Goal: Task Accomplishment & Management: Use online tool/utility

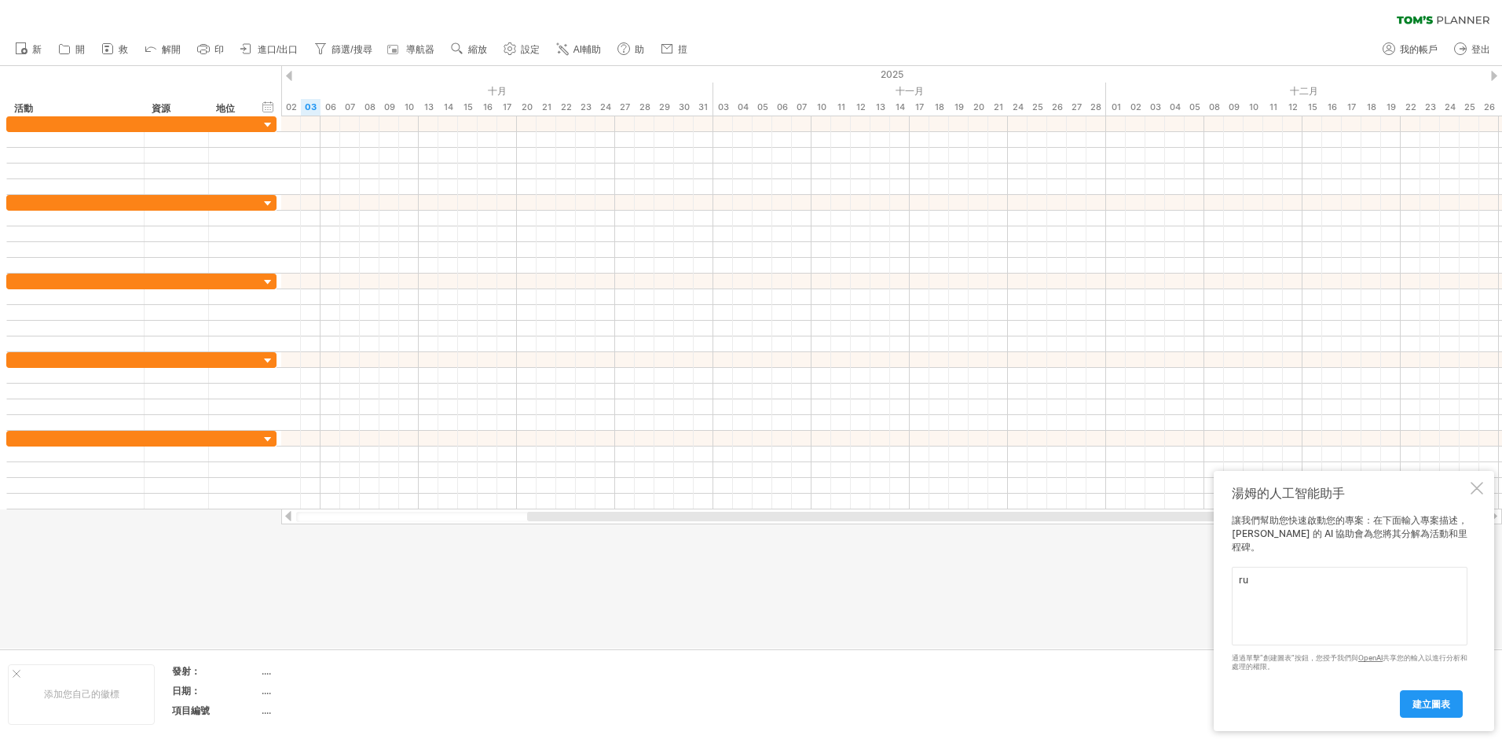
type textarea "r"
type textarea "[GEOGRAPHIC_DATA][PERSON_NAME][GEOGRAPHIC_DATA]段修建工程"
click at [1444, 705] on span "建立圖表" at bounding box center [1432, 704] width 38 height 12
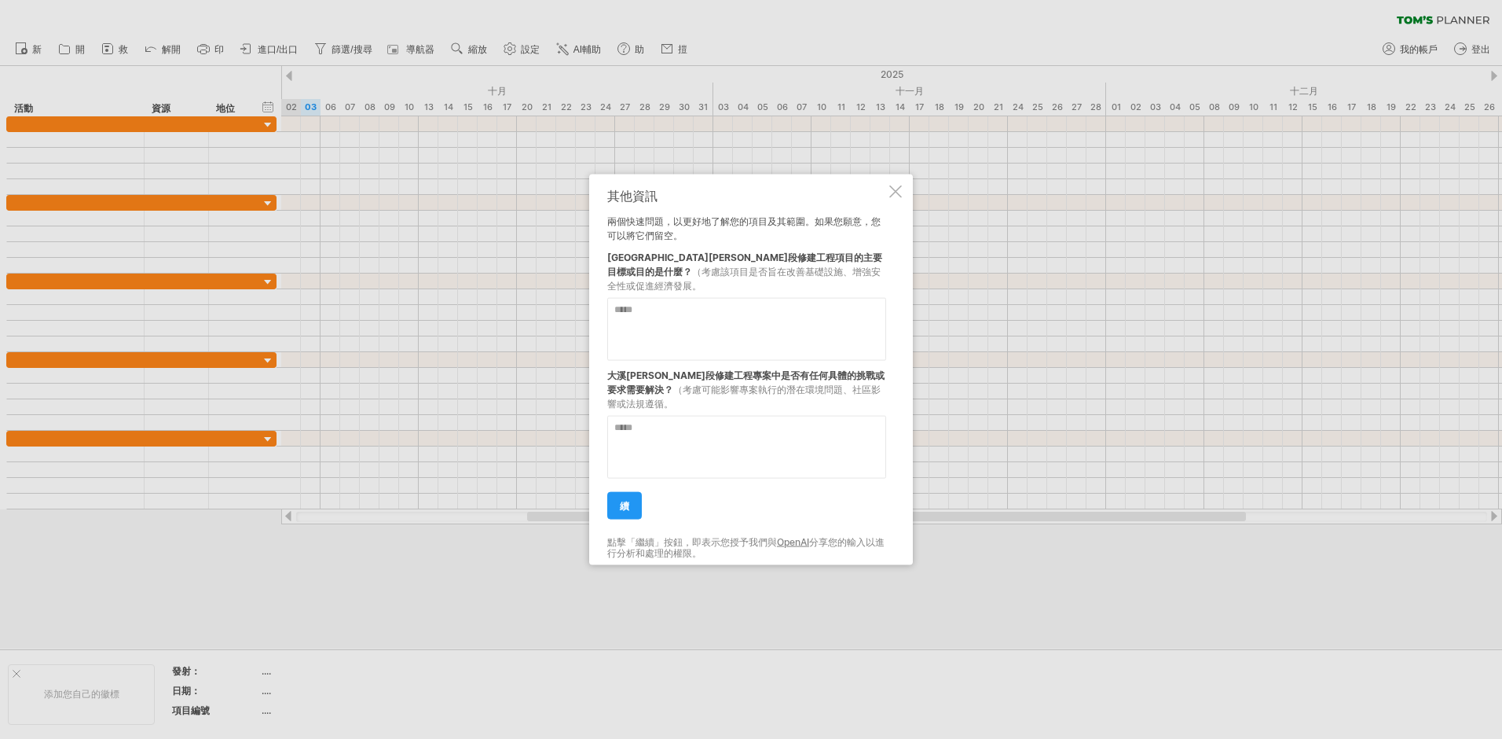
click at [618, 306] on textarea at bounding box center [746, 329] width 279 height 63
click at [561, 364] on div at bounding box center [751, 369] width 1502 height 739
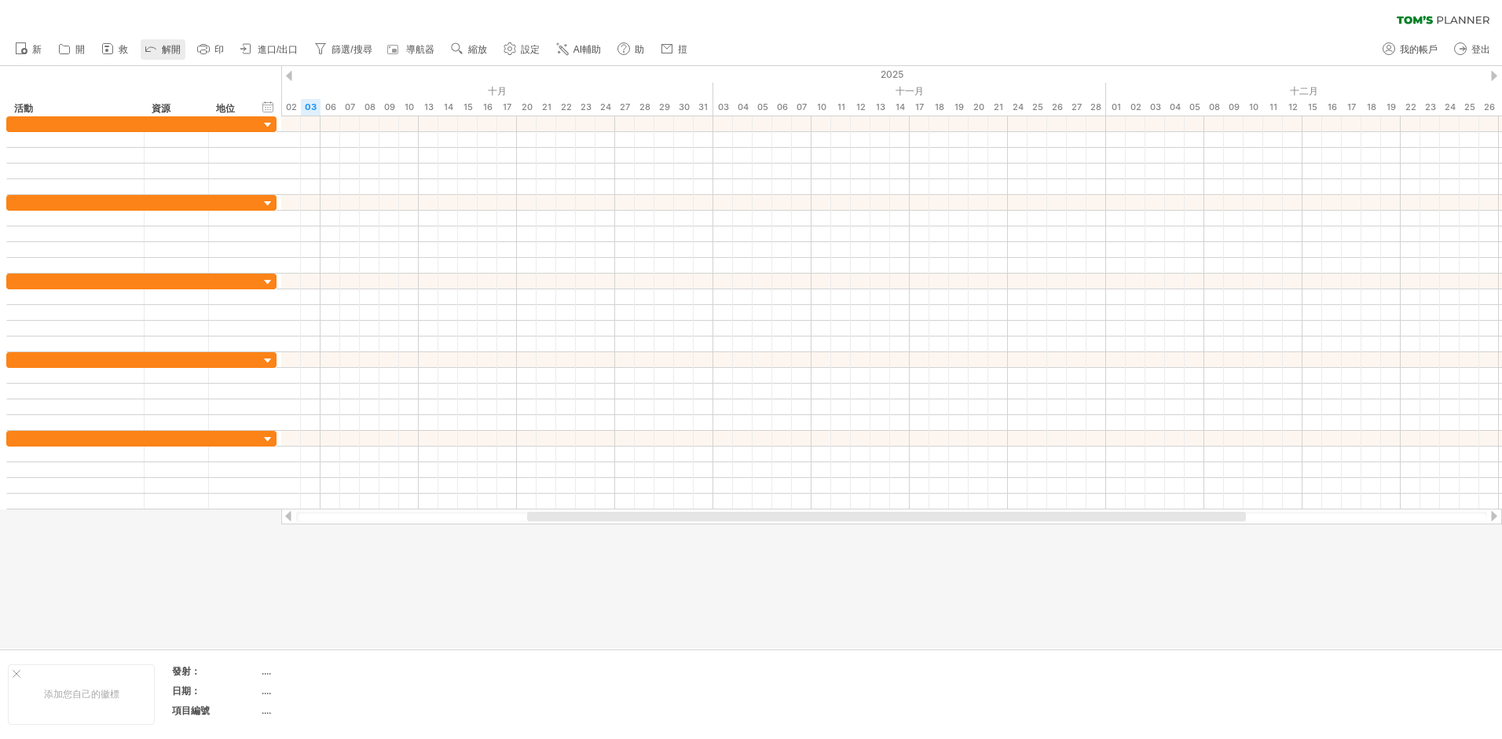
click at [169, 46] on span "解開" at bounding box center [171, 49] width 19 height 11
click at [116, 47] on link "救" at bounding box center [114, 49] width 35 height 20
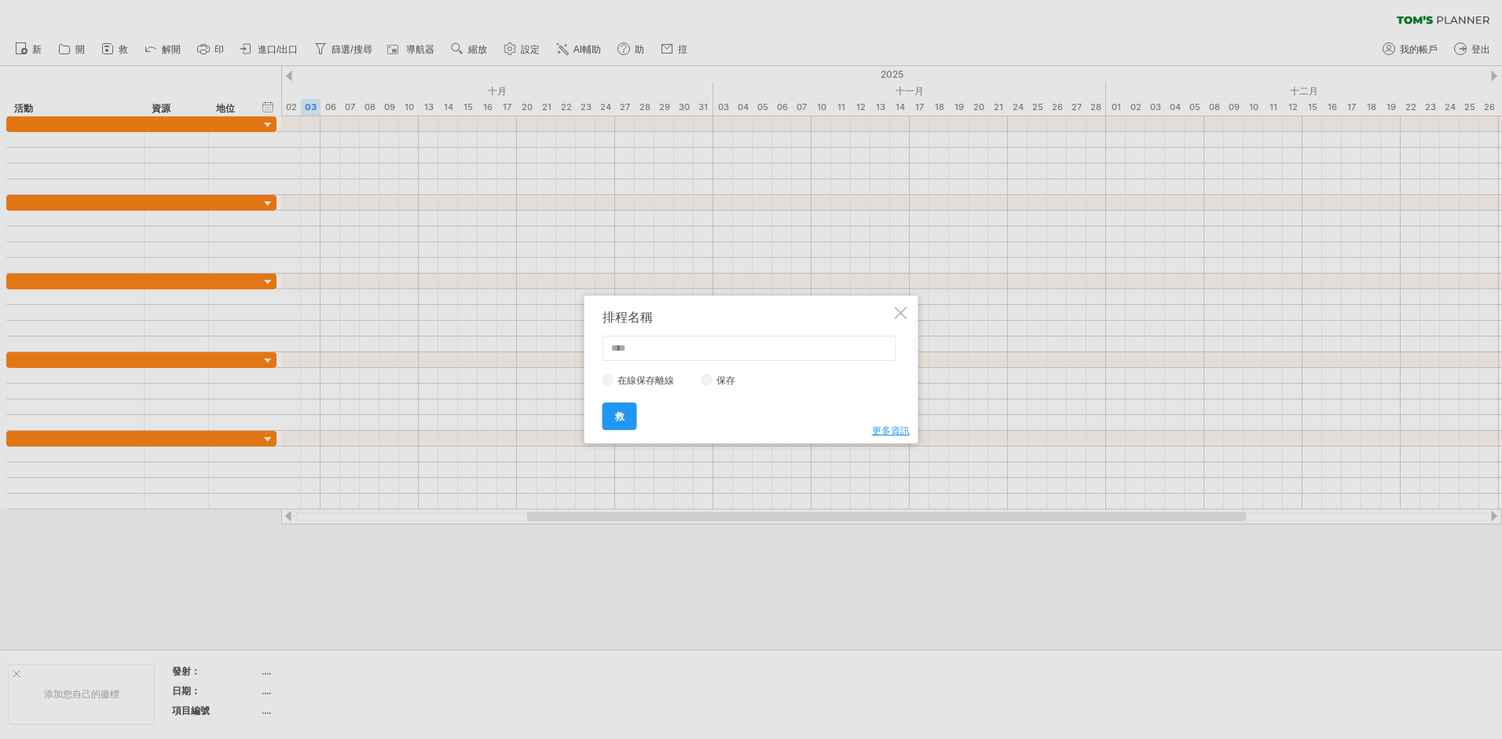
click at [616, 348] on input "text" at bounding box center [750, 347] width 294 height 25
type input "****"
click at [683, 355] on input "****" at bounding box center [750, 347] width 294 height 25
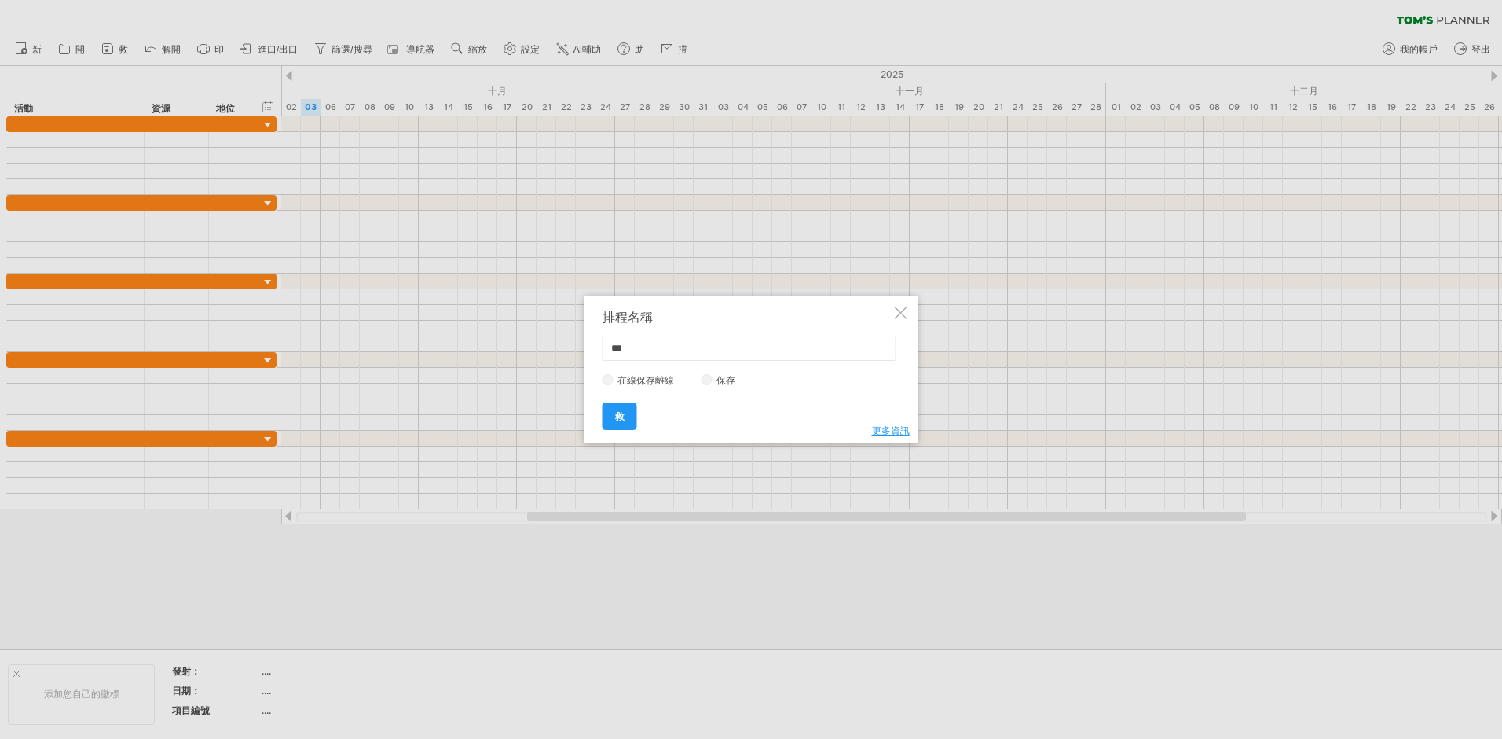
type input "*"
type input "**********"
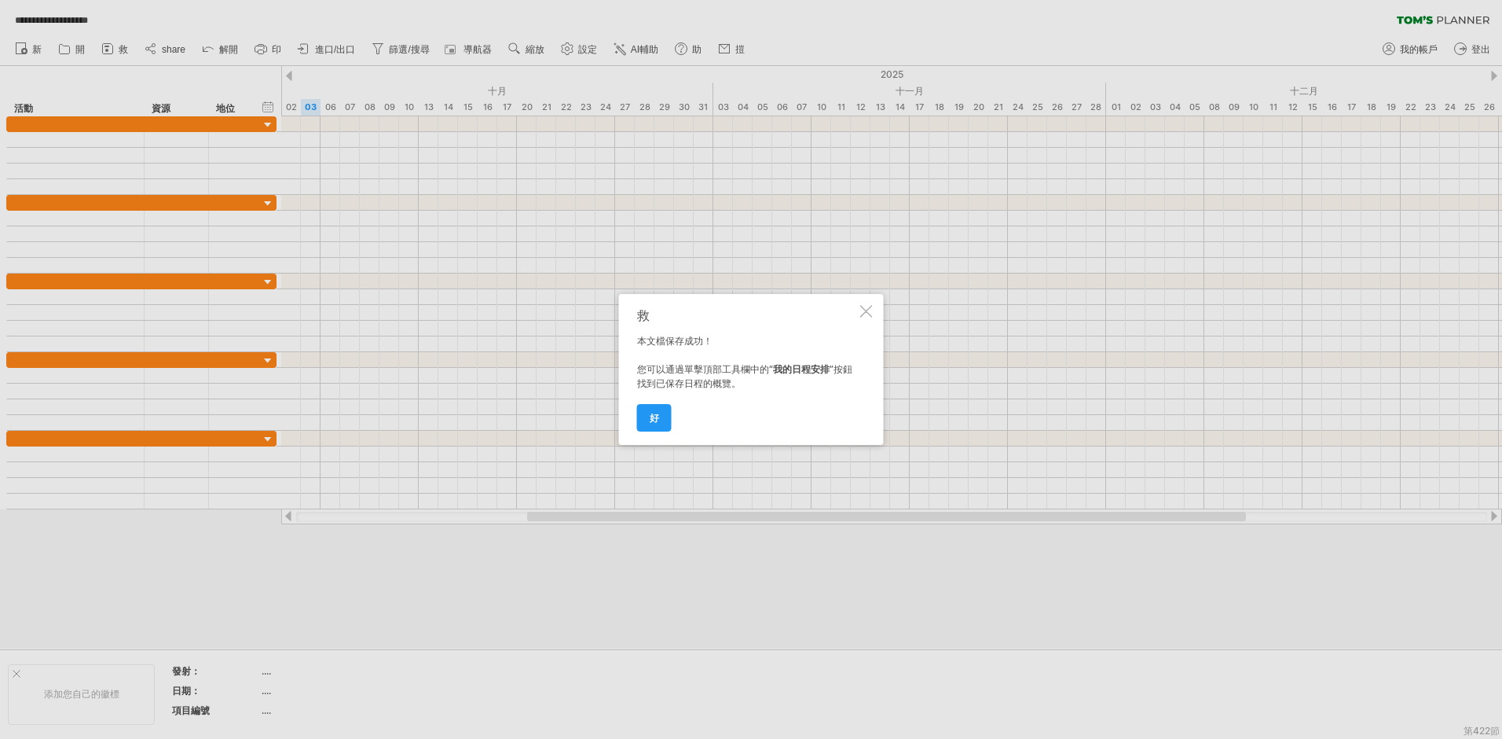
click at [651, 417] on span "好" at bounding box center [654, 418] width 9 height 12
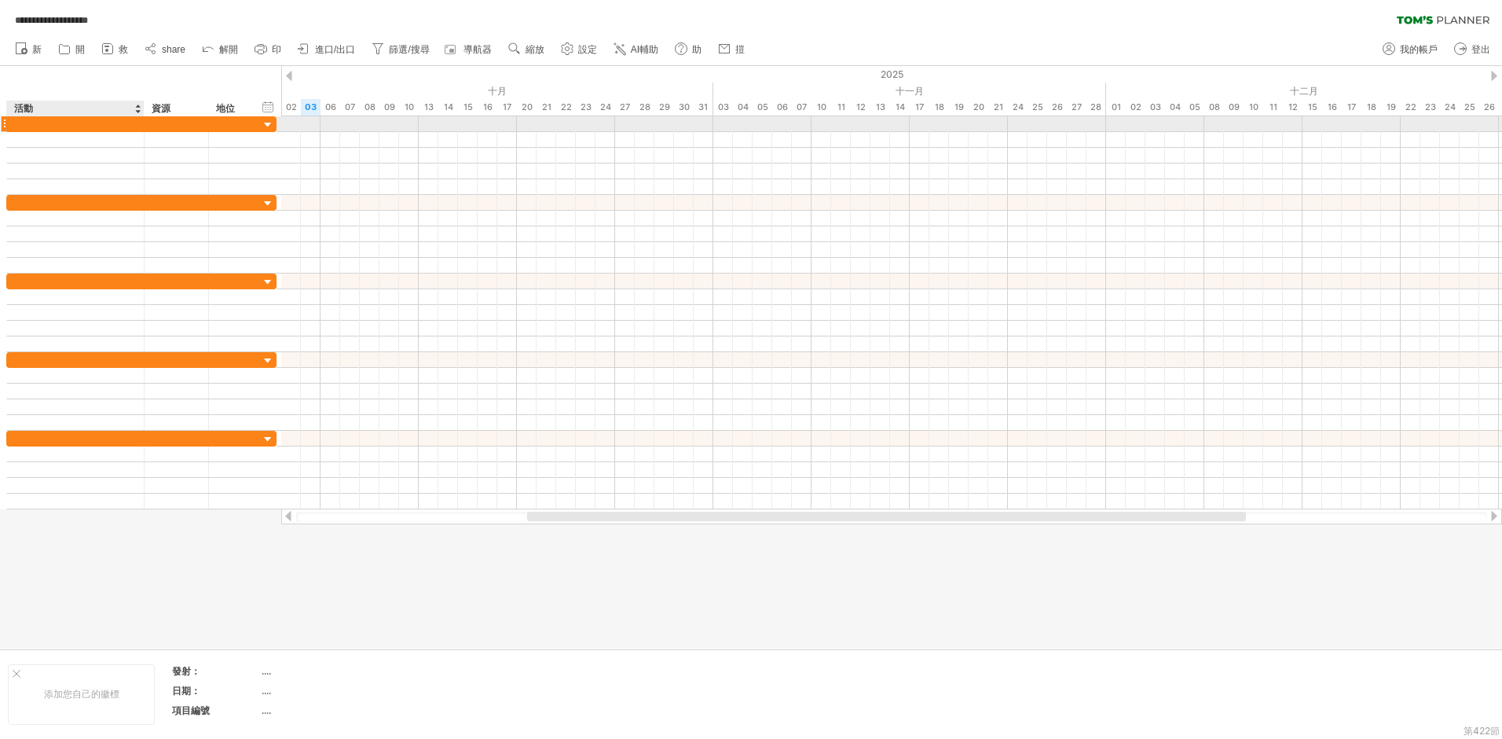
click at [26, 121] on div at bounding box center [75, 123] width 121 height 15
click at [74, 125] on div at bounding box center [75, 123] width 121 height 15
type input "**********"
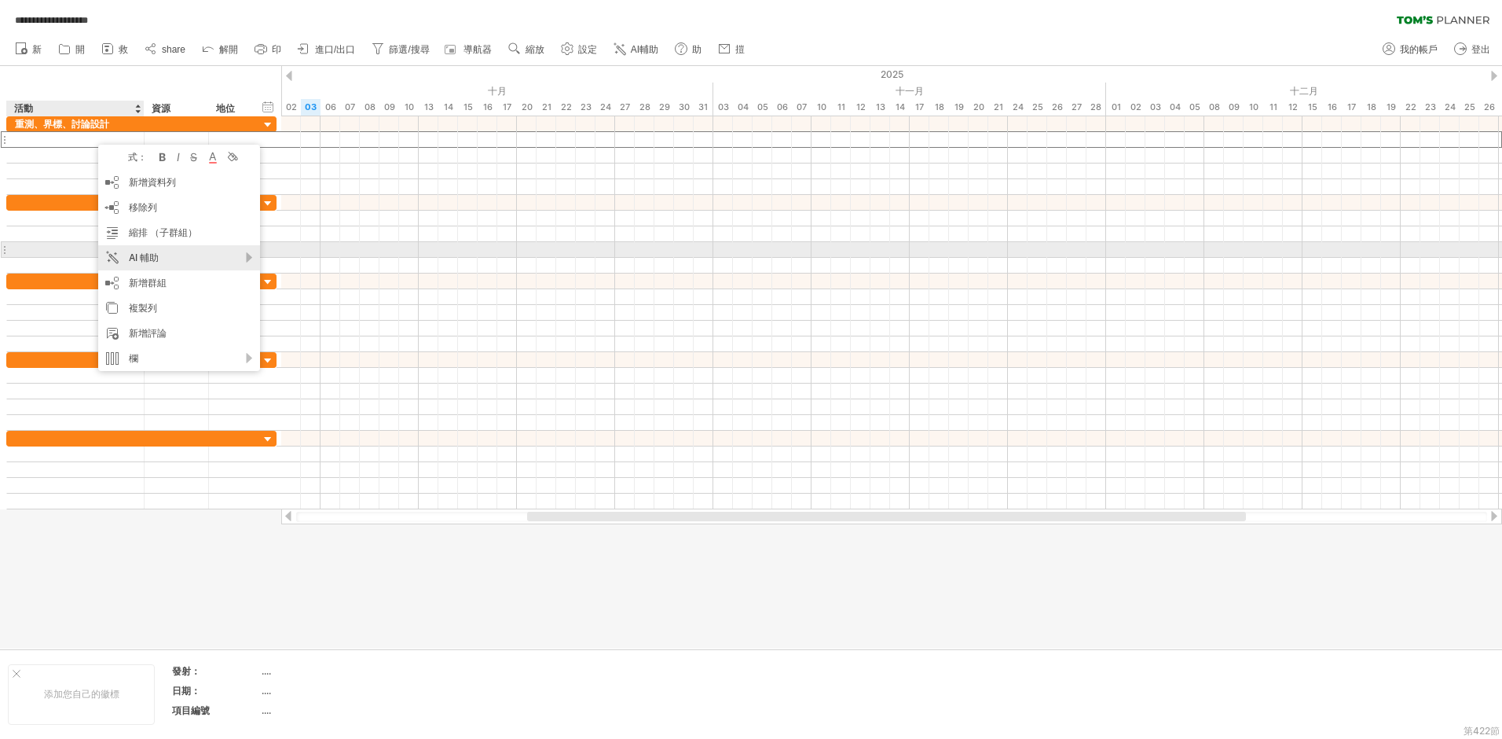
click at [170, 257] on div "AI 輔助" at bounding box center [179, 257] width 162 height 25
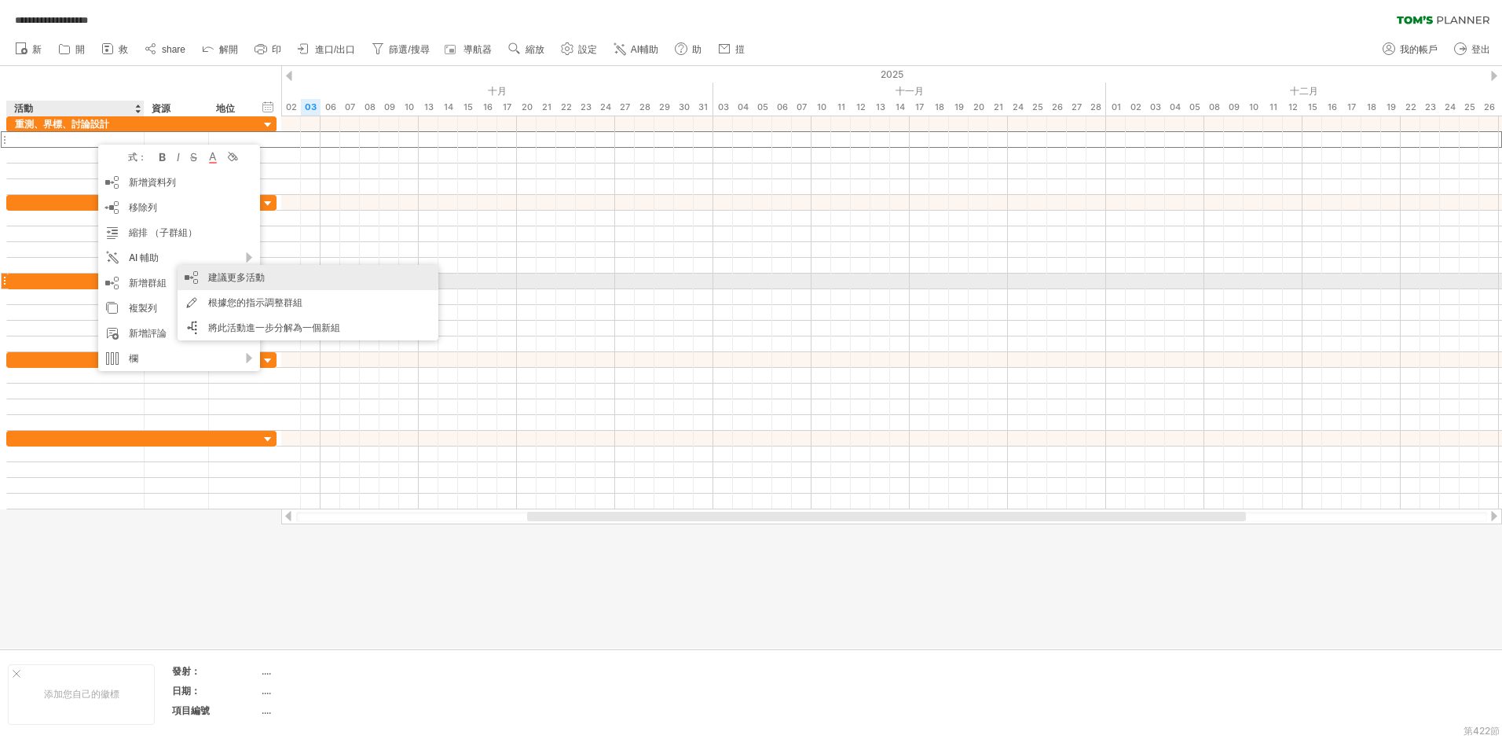
click at [240, 275] on div "建議更多活動" at bounding box center [308, 277] width 261 height 25
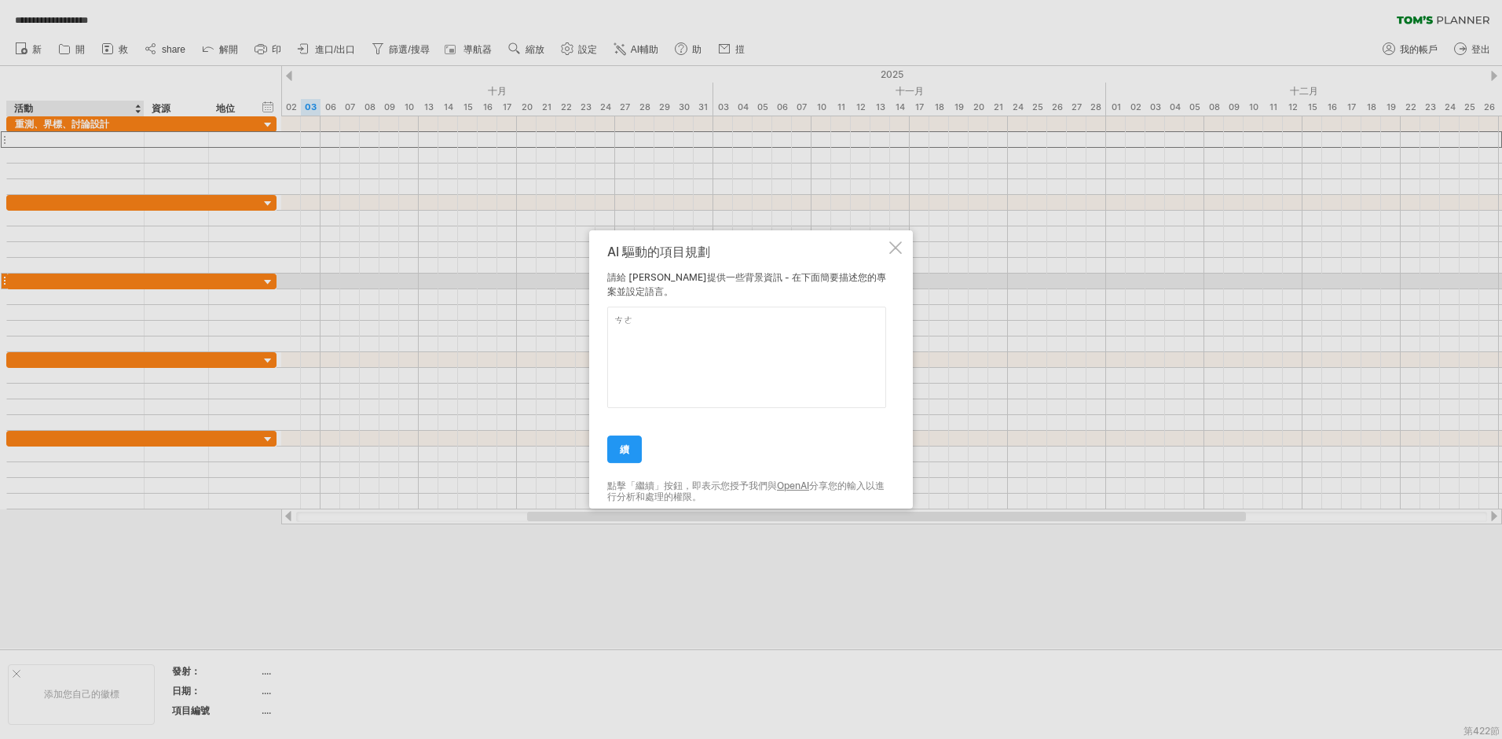
type textarea "ㄘ"
type textarea "從接案到重測、討論設計修建內容"
click at [335, 329] on div at bounding box center [751, 369] width 1502 height 739
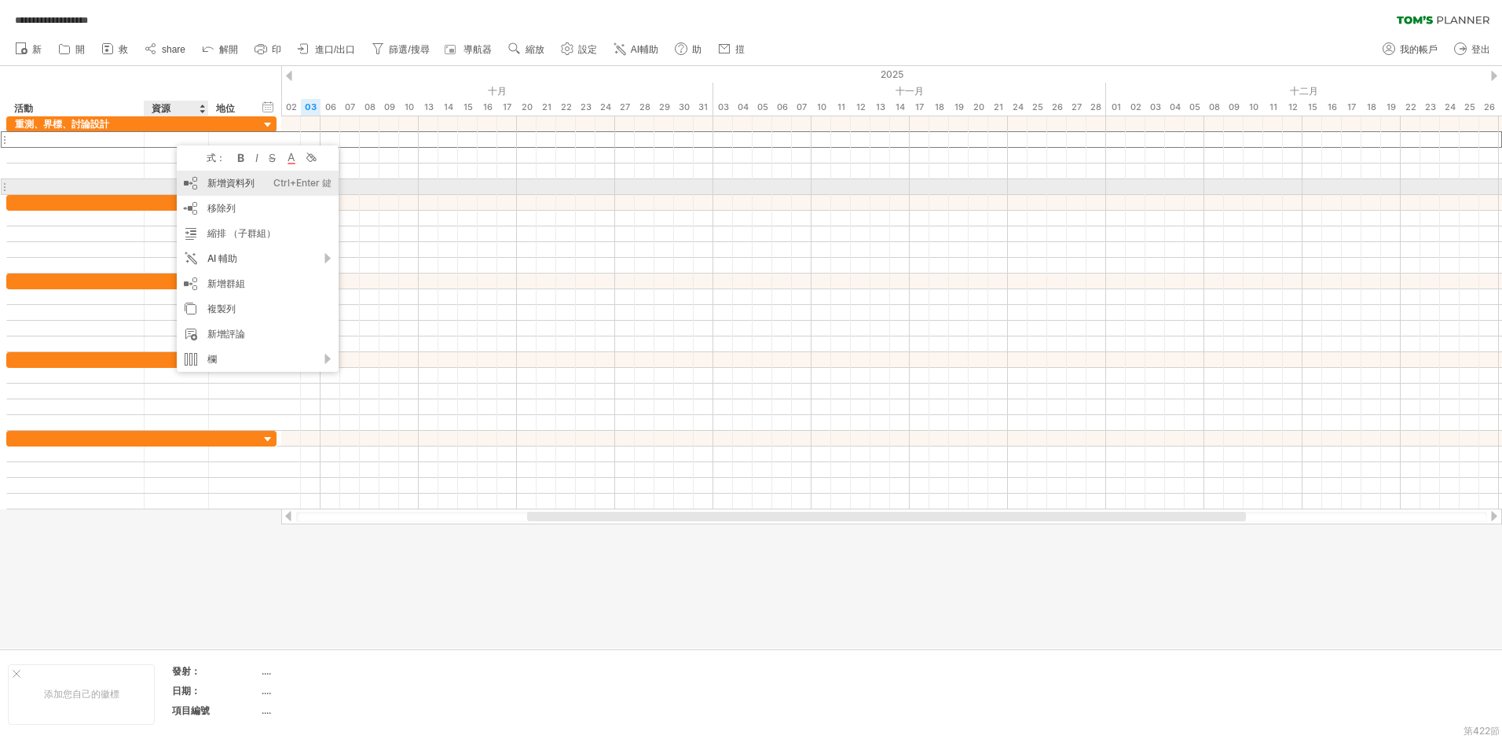
click at [261, 187] on div "新增資料列 Ctrl+Enter 鍵 Cmd+Enter" at bounding box center [258, 182] width 162 height 25
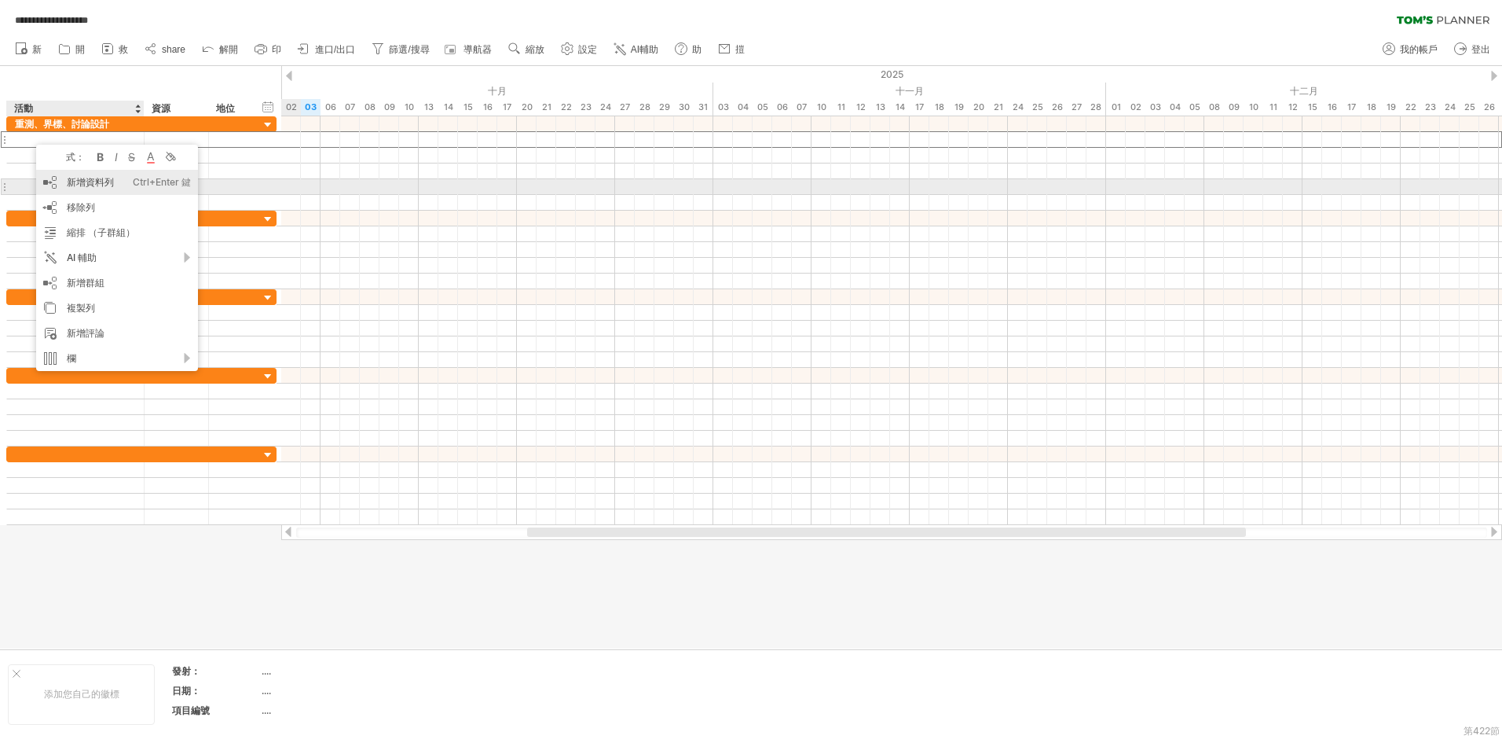
click at [153, 182] on div "Ctrl+Enter 鍵" at bounding box center [162, 182] width 58 height 25
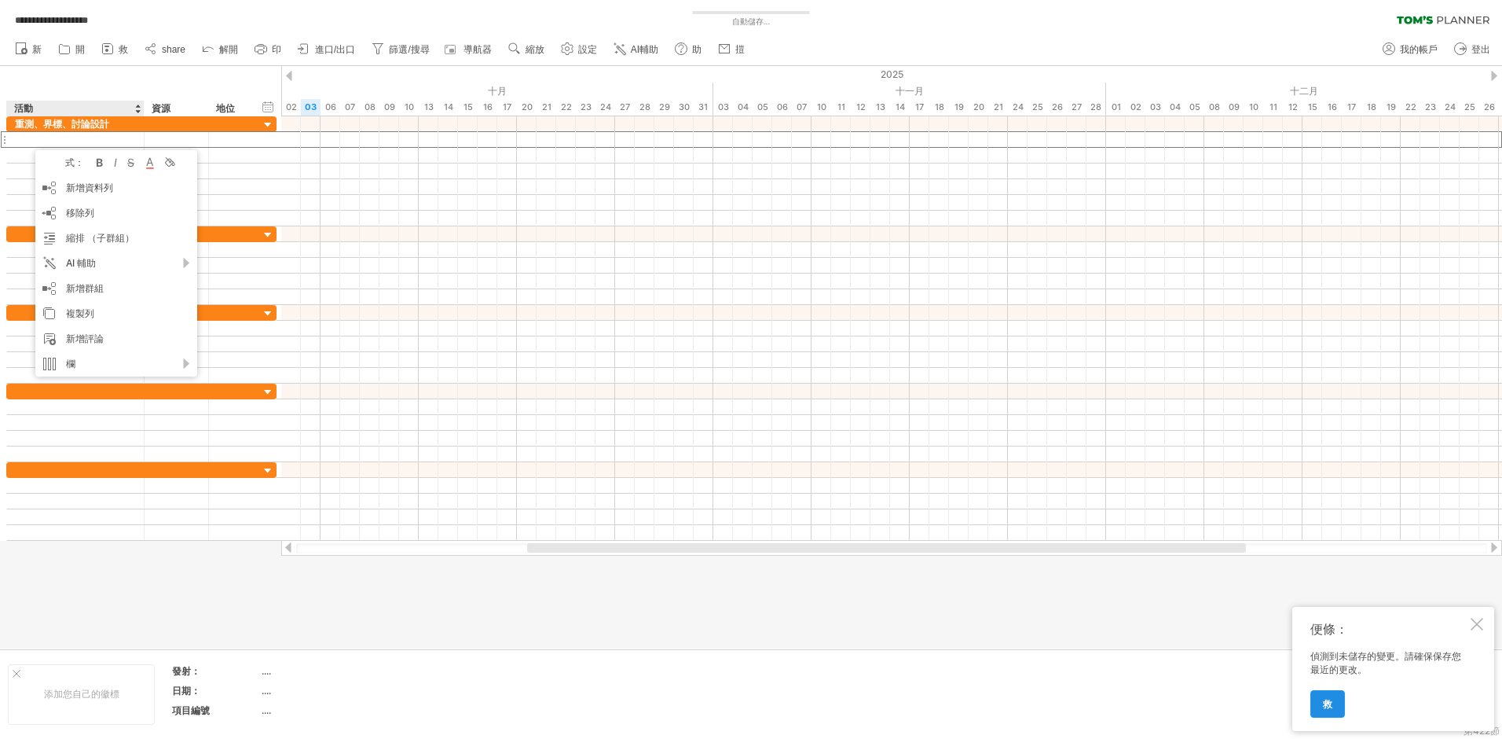
click at [1333, 704] on link "救" at bounding box center [1328, 703] width 35 height 27
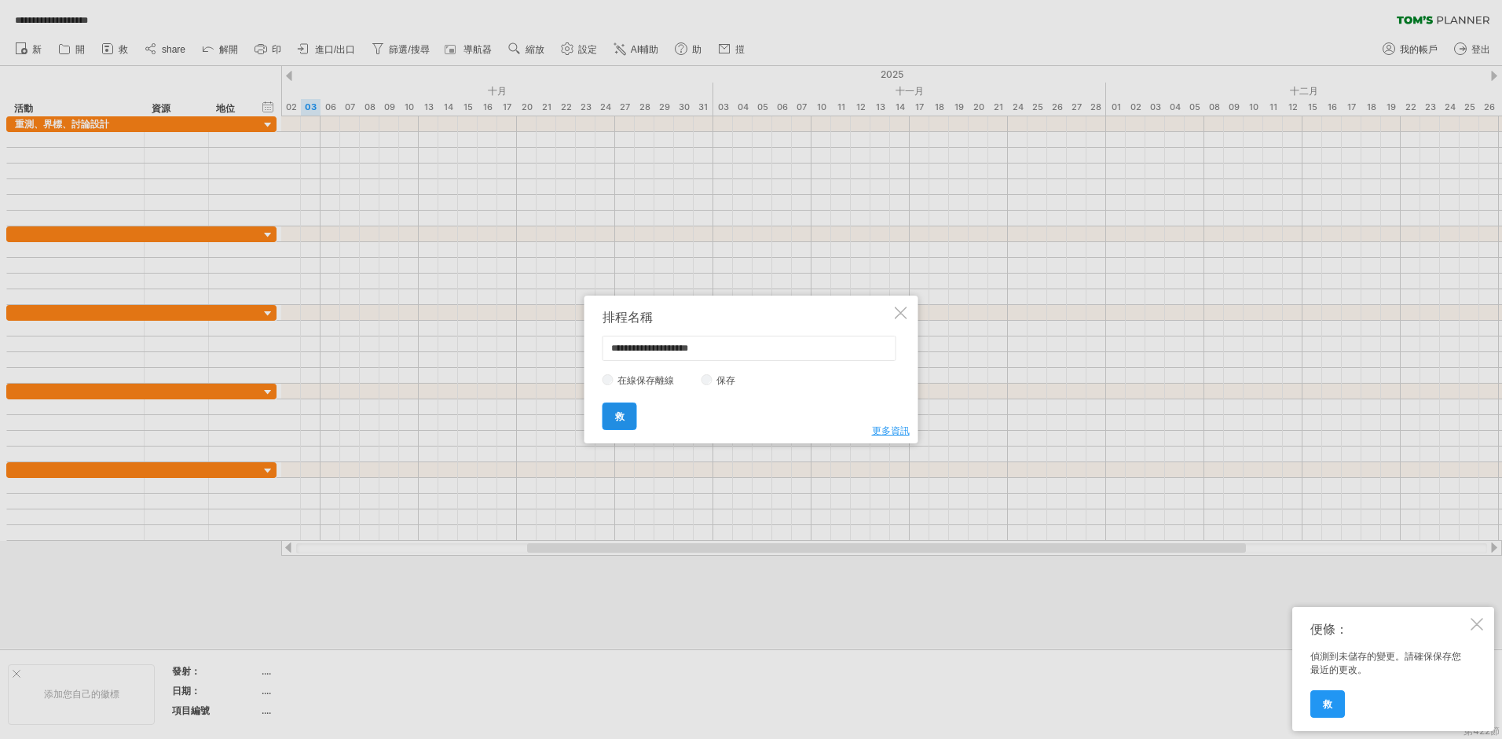
click at [625, 414] on link "救" at bounding box center [620, 415] width 35 height 27
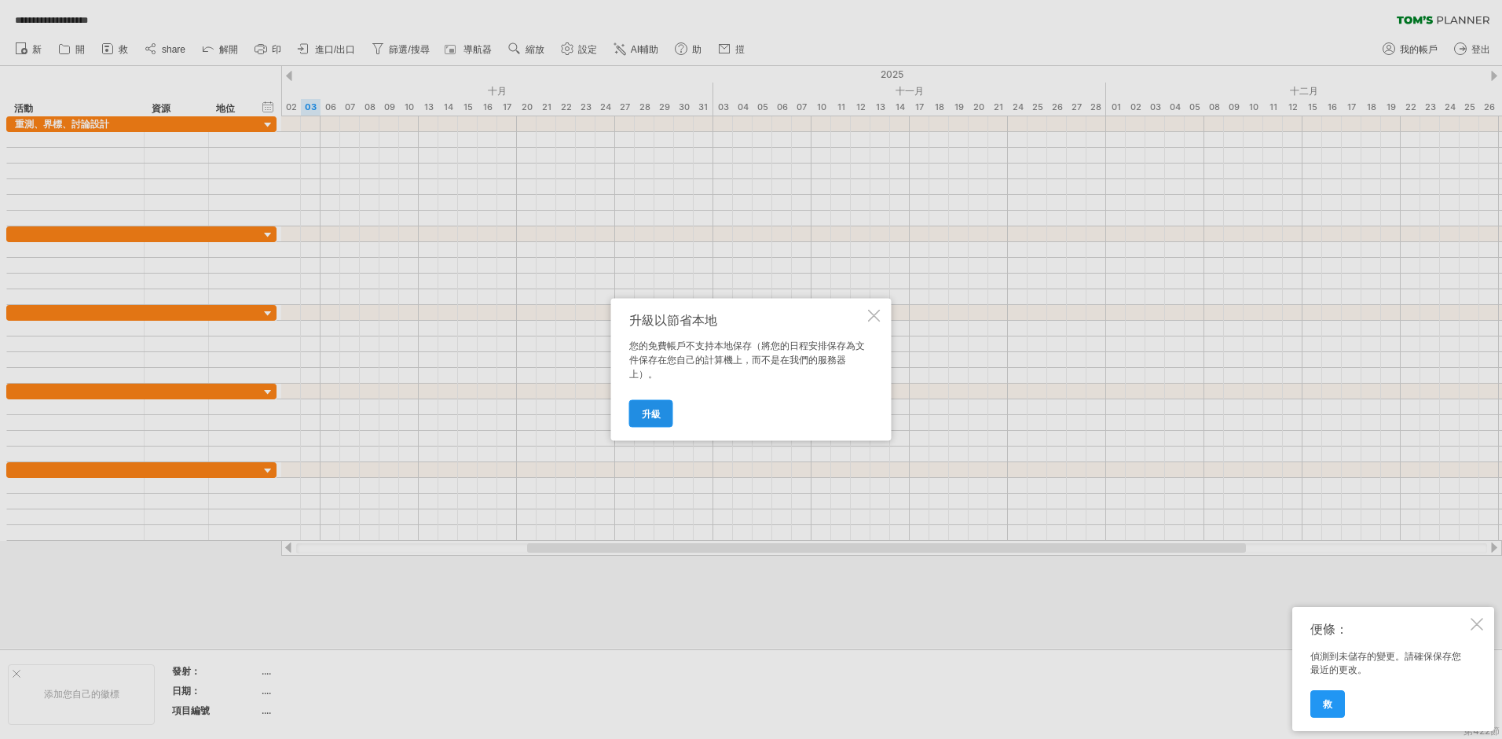
click at [647, 416] on span "升級" at bounding box center [651, 414] width 19 height 12
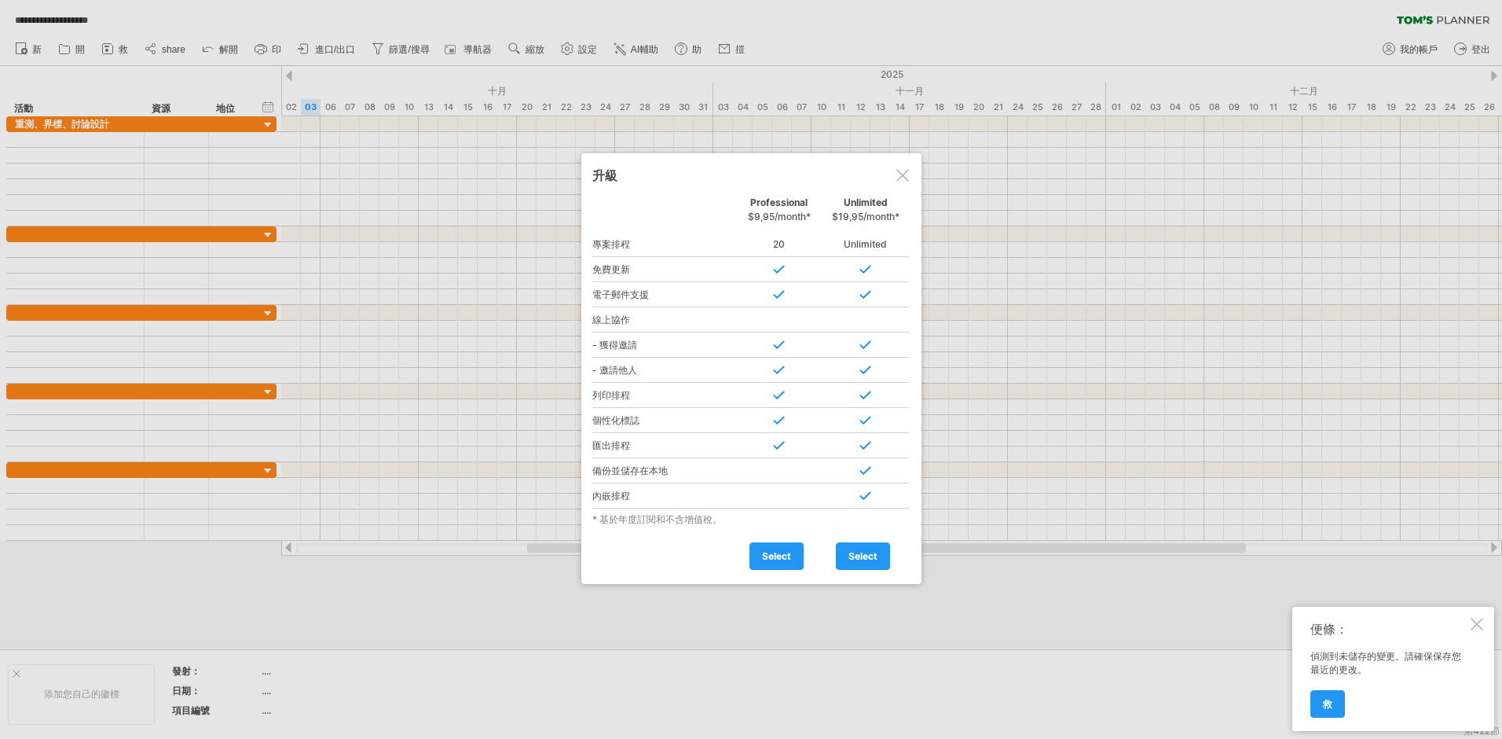
click at [896, 170] on div at bounding box center [902, 175] width 13 height 13
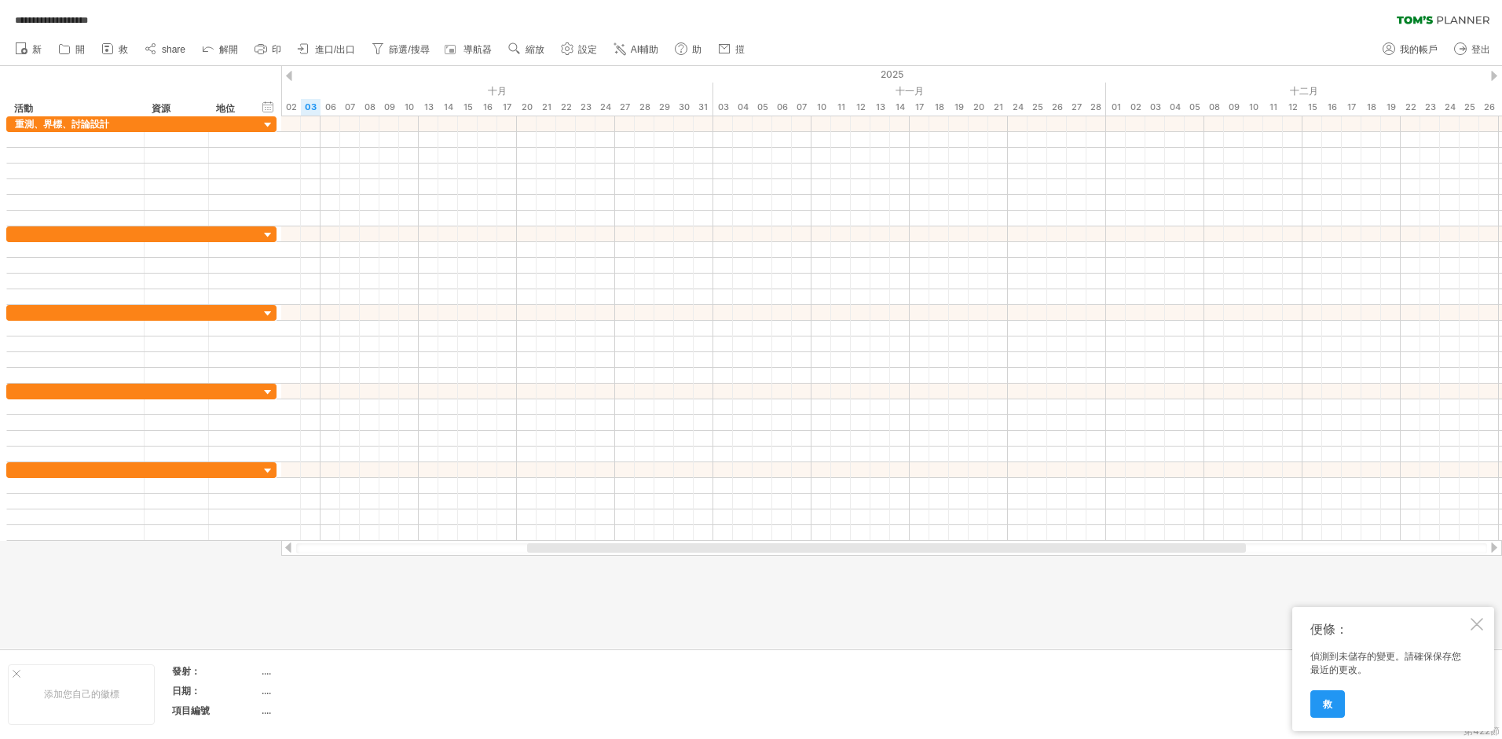
click at [1483, 618] on div "便條： 偵測到未儲存的變更。請確保保存您最近的更改。 救" at bounding box center [1393, 669] width 202 height 124
click at [1475, 618] on div at bounding box center [1477, 624] width 13 height 13
click at [1407, 51] on span "我的帳戶" at bounding box center [1419, 49] width 38 height 11
type input "**********"
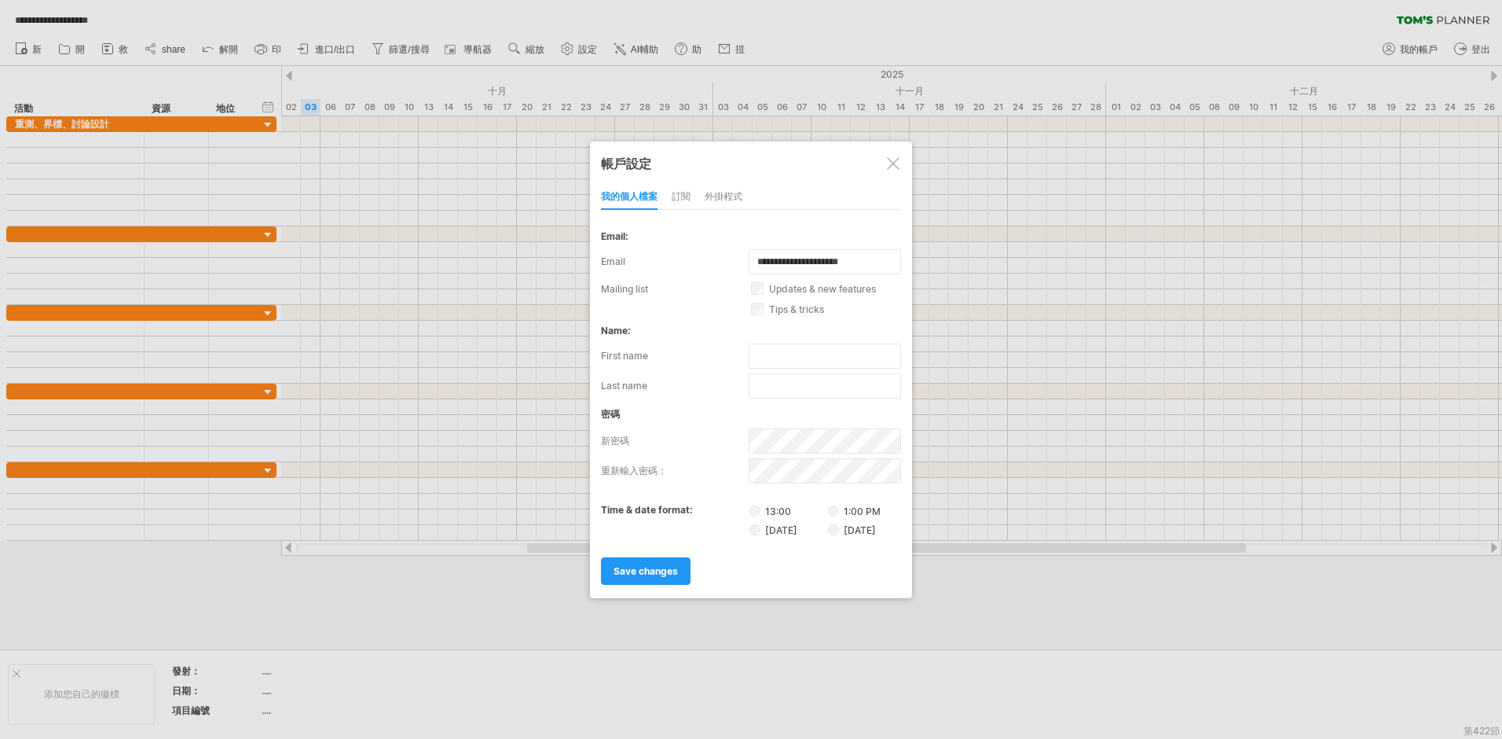
click at [706, 618] on div at bounding box center [751, 369] width 1502 height 739
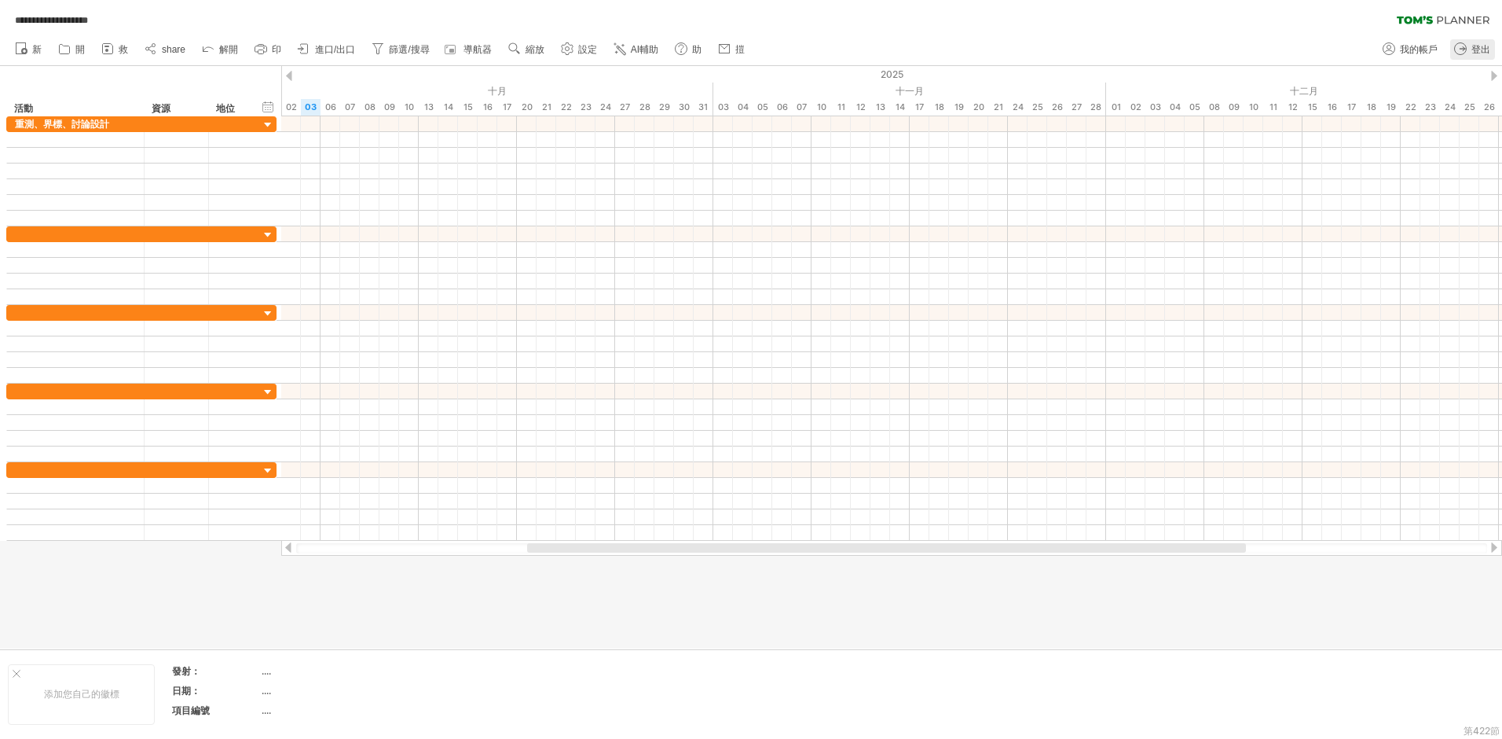
click at [1458, 47] on icon at bounding box center [1461, 49] width 16 height 16
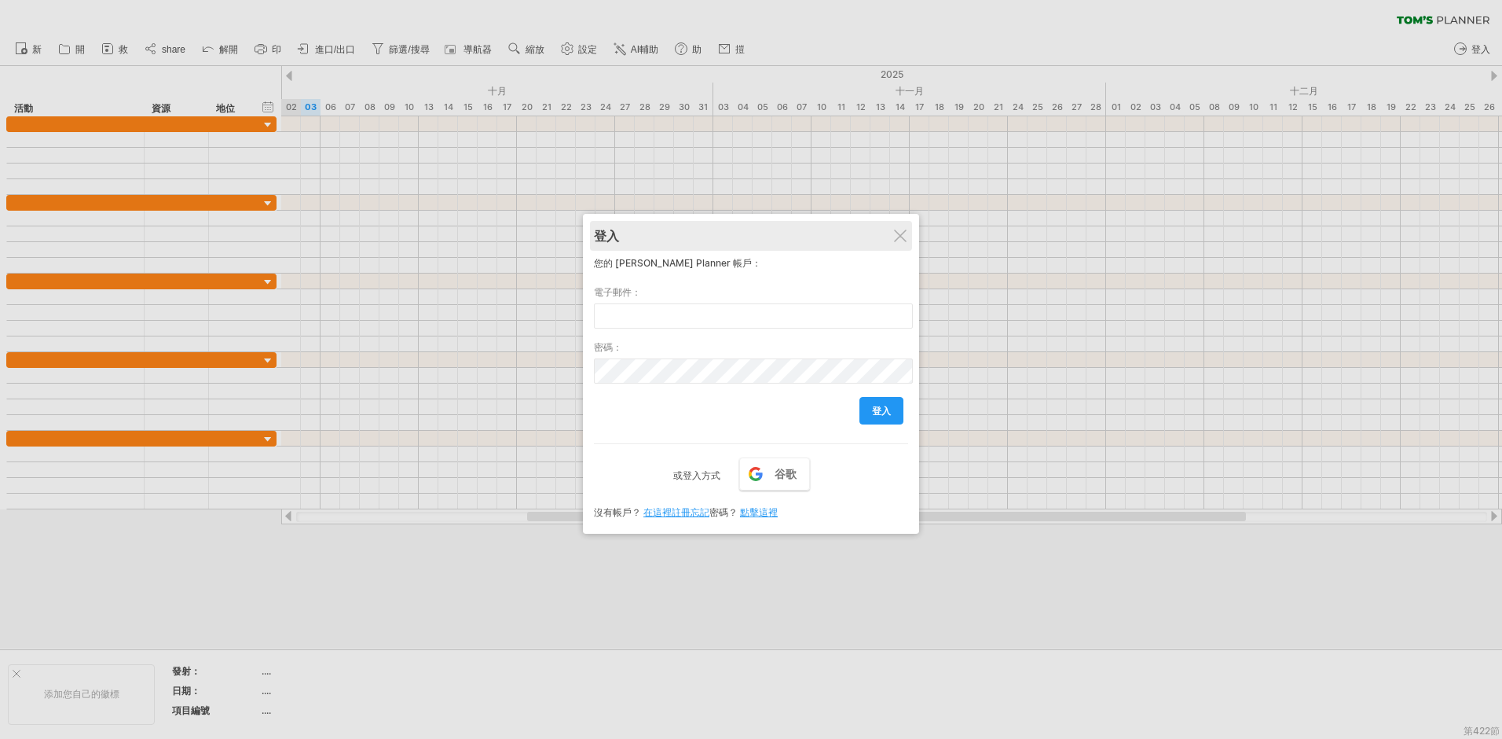
click at [907, 234] on div "登入" at bounding box center [751, 236] width 314 height 30
click at [902, 237] on div at bounding box center [900, 235] width 13 height 13
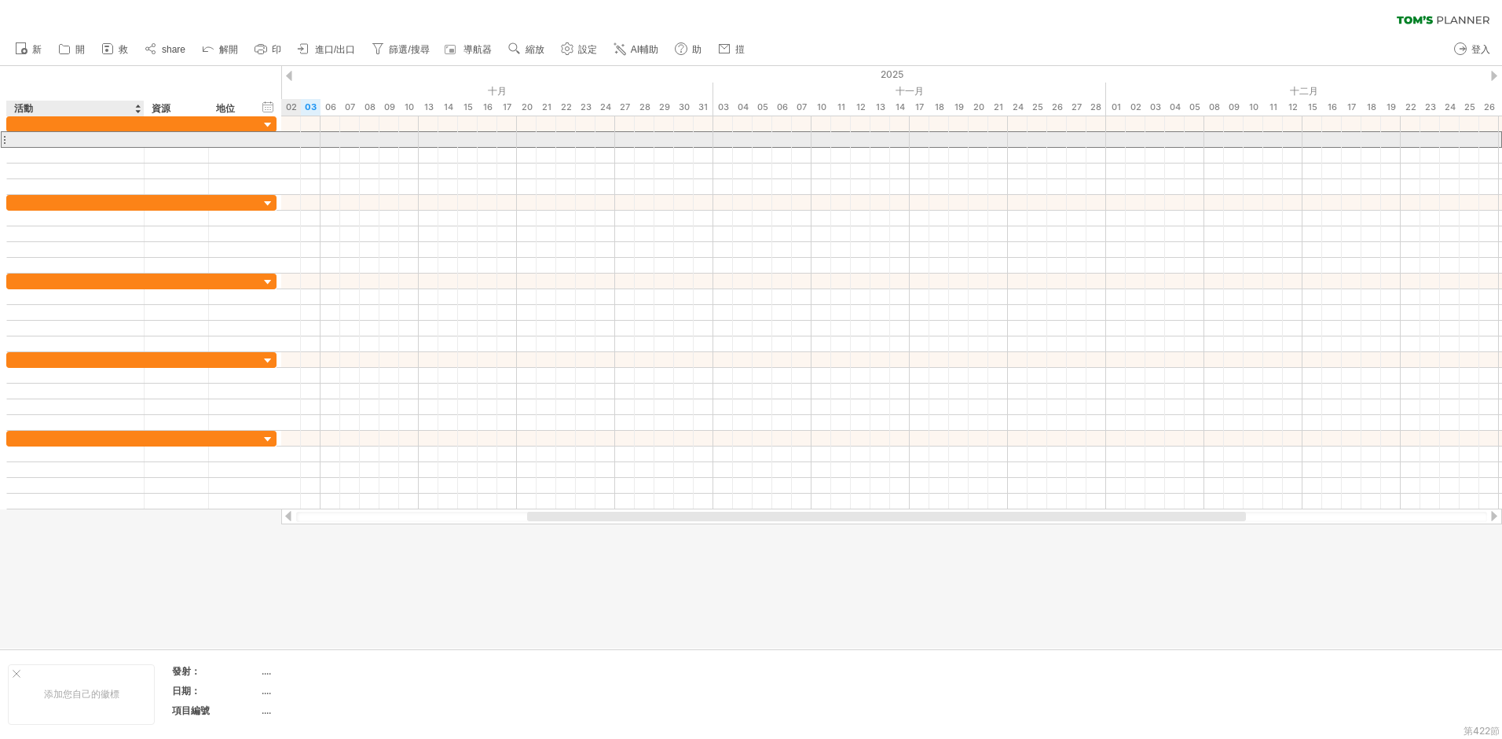
click at [31, 139] on div at bounding box center [75, 139] width 121 height 15
